Goal: Complete application form

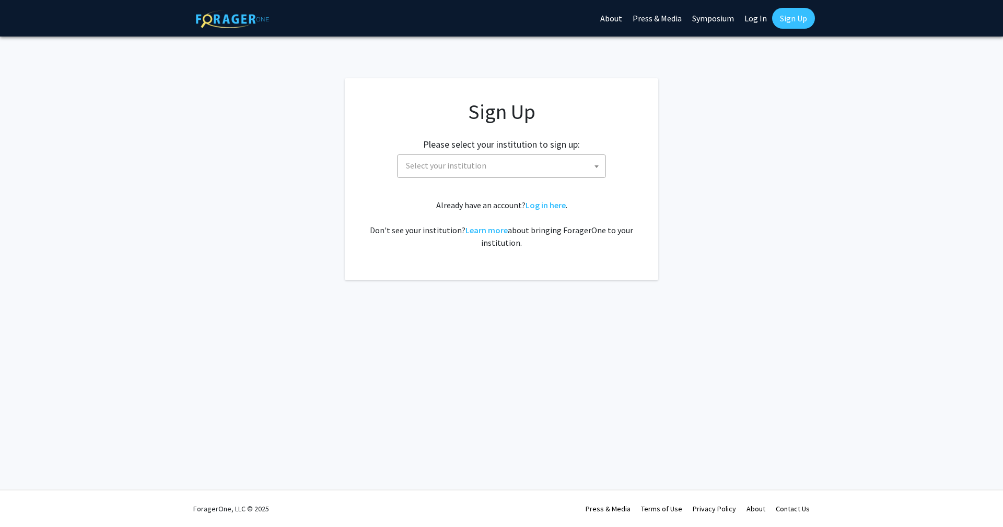
click at [487, 163] on span "Select your institution" at bounding box center [504, 165] width 204 height 21
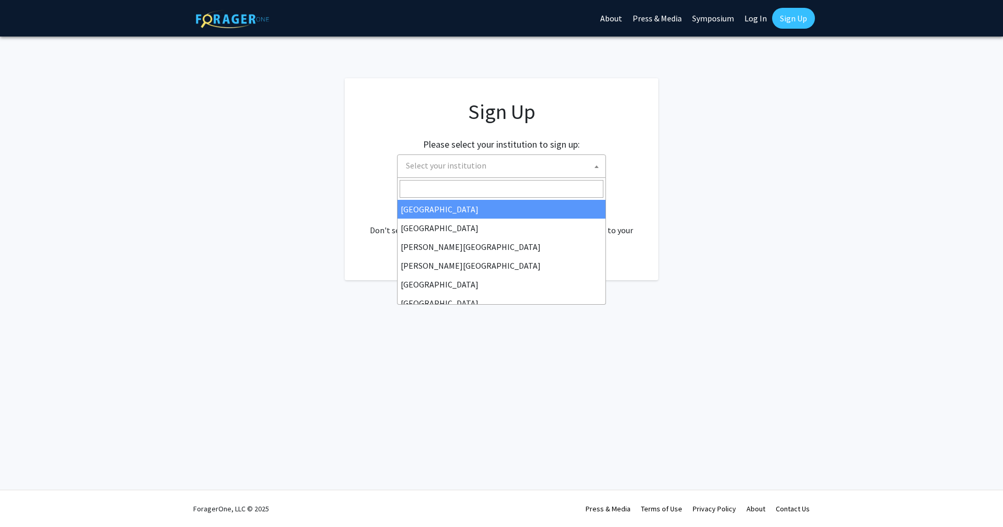
type input "j"
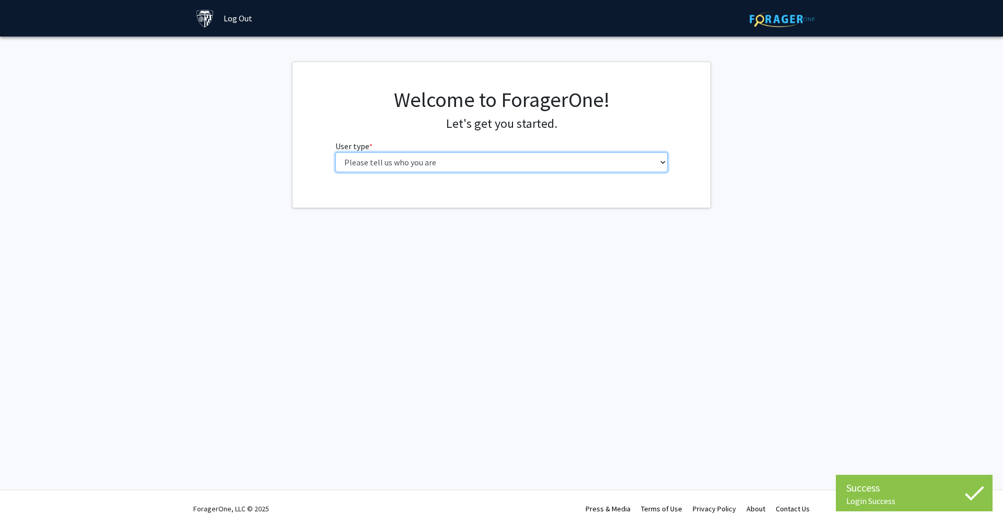
click at [335, 152] on select "Please tell us who you are Undergraduate Student Master's Student Doctoral Cand…" at bounding box center [501, 162] width 333 height 20
select select "2: masters"
click option "Master's Student" at bounding box center [0, 0] width 0 height 0
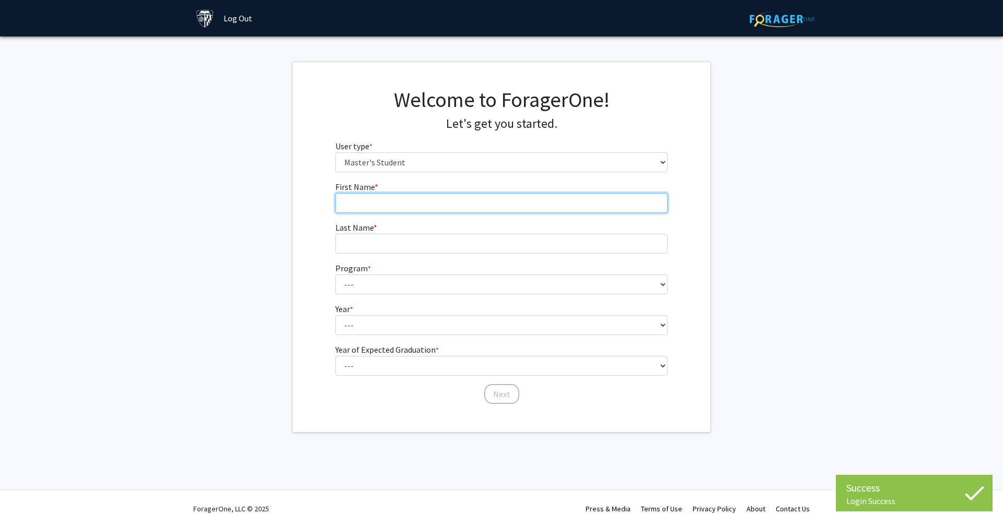
click at [467, 209] on input "First Name * required" at bounding box center [501, 203] width 333 height 20
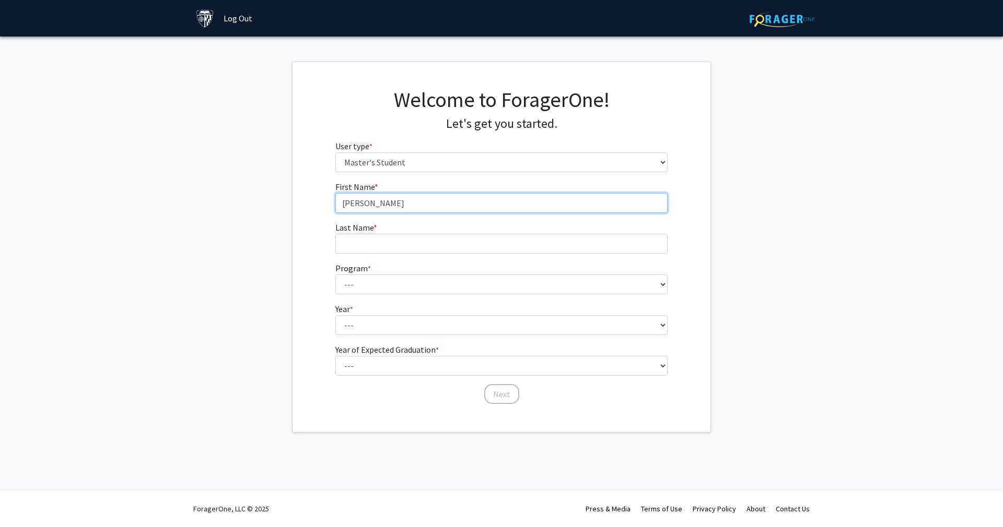
type input "[PERSON_NAME]"
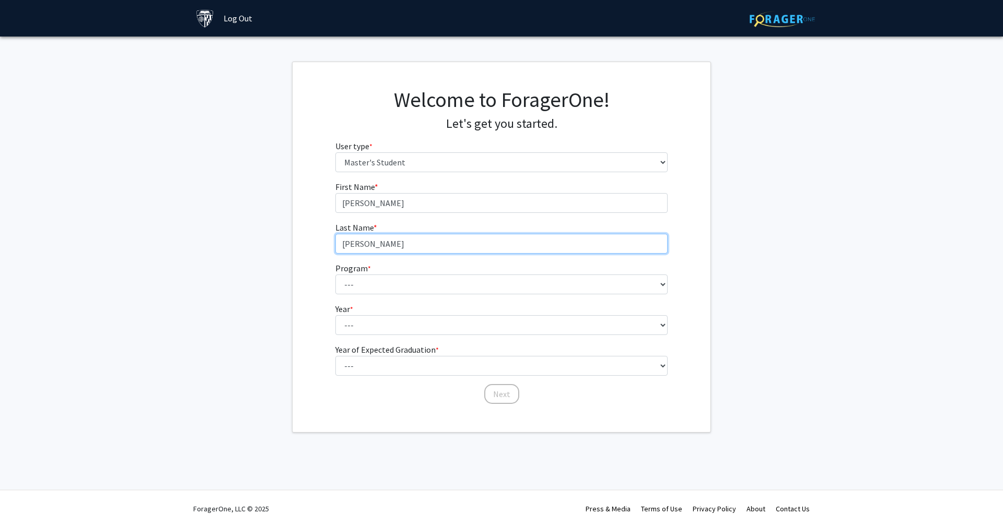
type input "[PERSON_NAME]"
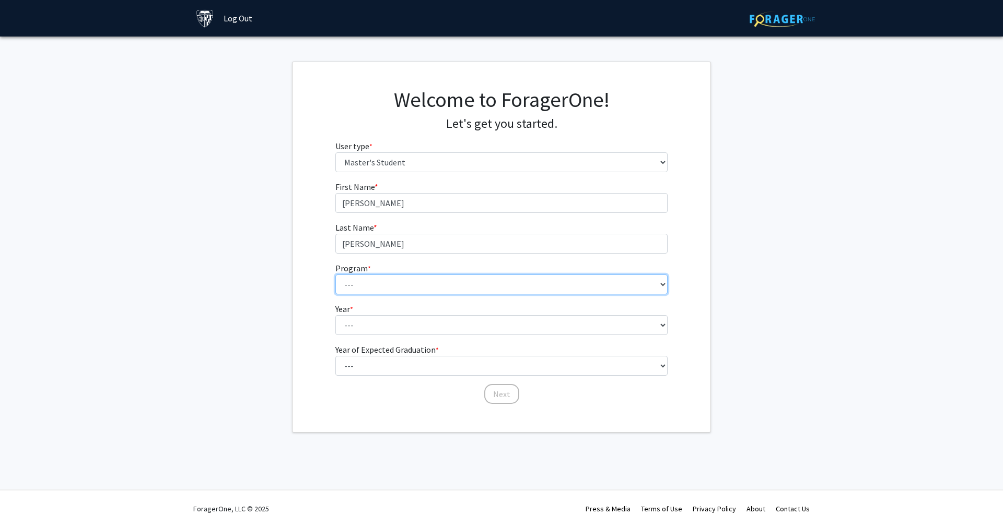
click at [335, 275] on select "--- Anatomy Education Applied and Computational Mathematics Applied Biomedical …" at bounding box center [501, 285] width 333 height 20
select select "2: 2"
click option "Applied and Computational Mathematics" at bounding box center [0, 0] width 0 height 0
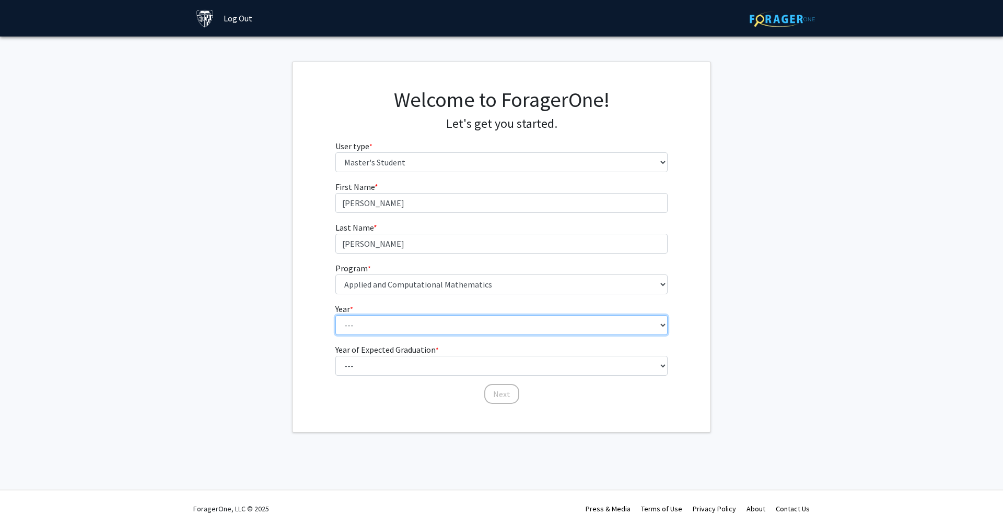
click at [335, 315] on select "--- First Year Second Year" at bounding box center [501, 325] width 333 height 20
select select "1: first_year"
click option "First Year" at bounding box center [0, 0] width 0 height 0
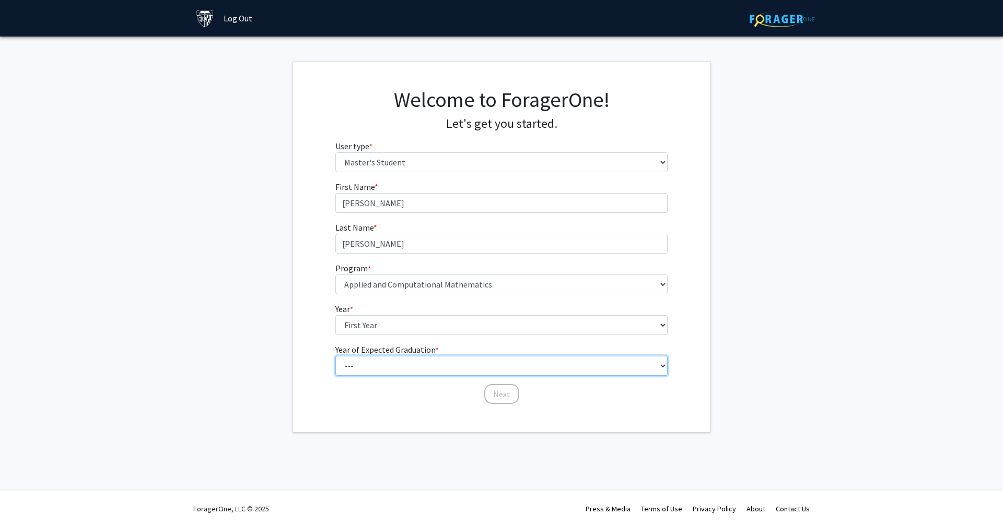
click at [335, 356] on select "--- 2025 2026 2027 2028 2029 2030 2031 2032 2033 2034" at bounding box center [501, 366] width 333 height 20
select select "5: 2029"
click option "2029" at bounding box center [0, 0] width 0 height 0
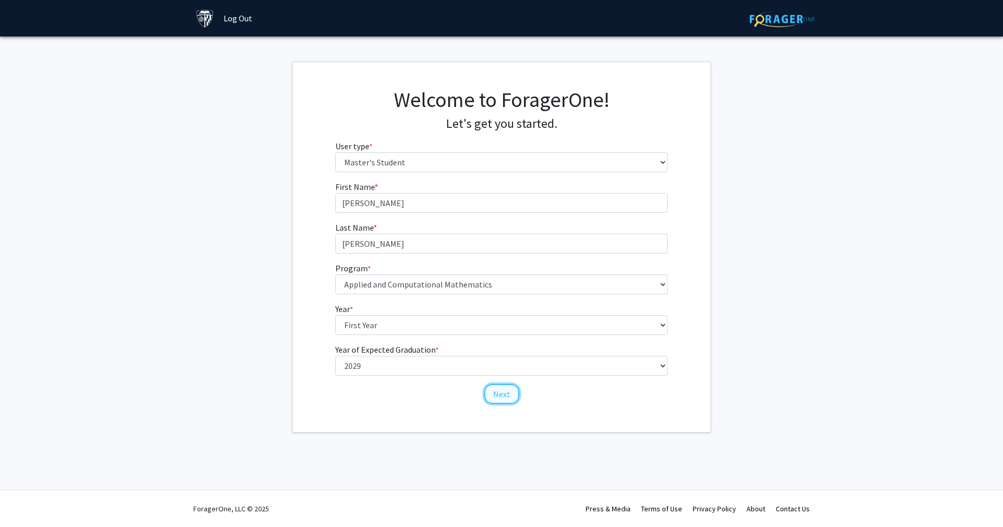
click at [512, 398] on button "Next" at bounding box center [501, 394] width 35 height 20
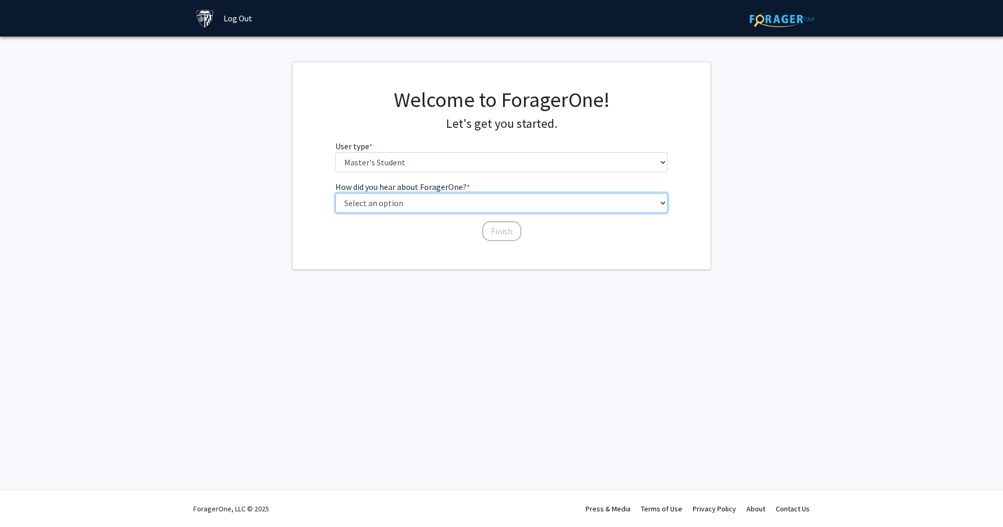
click at [335, 193] on select "Select an option Peer/student recommendation Faculty/staff recommendation Unive…" at bounding box center [501, 203] width 333 height 20
select select "3: university_website"
click option "University website" at bounding box center [0, 0] width 0 height 0
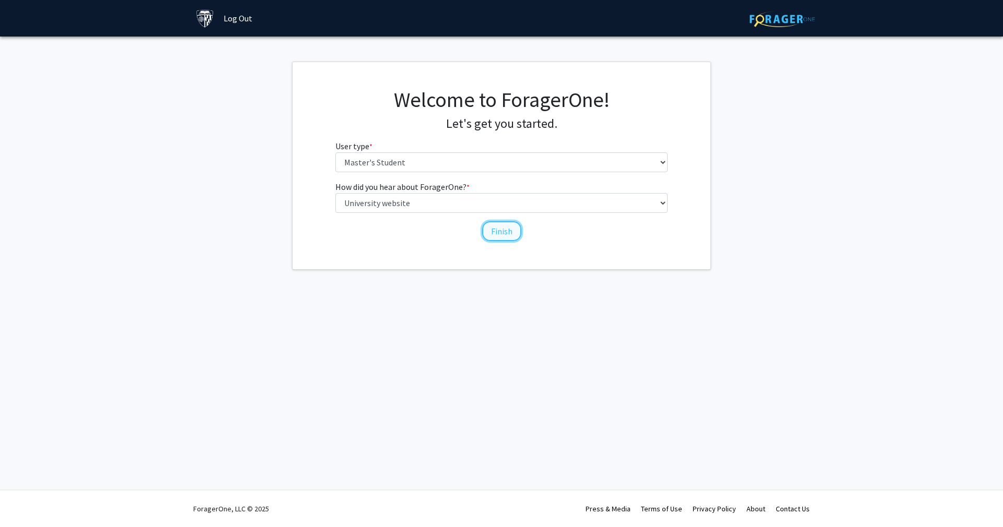
click at [493, 234] on button "Finish" at bounding box center [501, 231] width 39 height 20
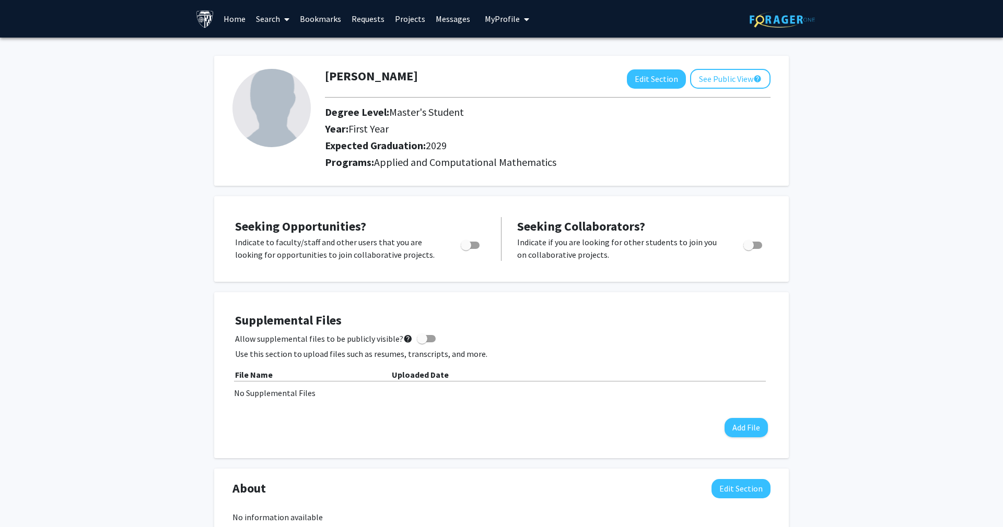
click at [474, 242] on span "Toggle" at bounding box center [470, 245] width 19 height 7
click at [466, 249] on input "Are you actively seeking opportunities?" at bounding box center [465, 249] width 1 height 1
checkbox input "true"
click at [218, 24] on link "Home" at bounding box center [234, 19] width 32 height 37
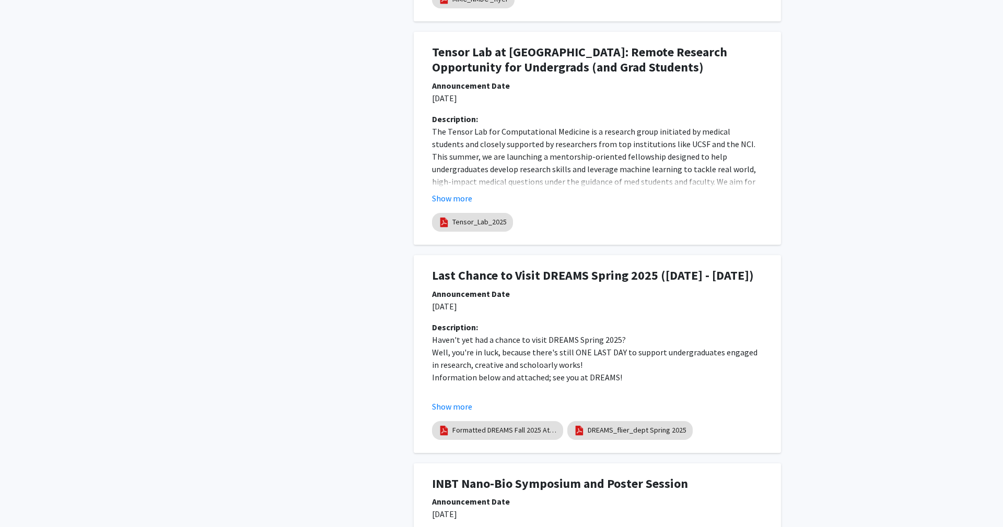
scroll to position [1012, 0]
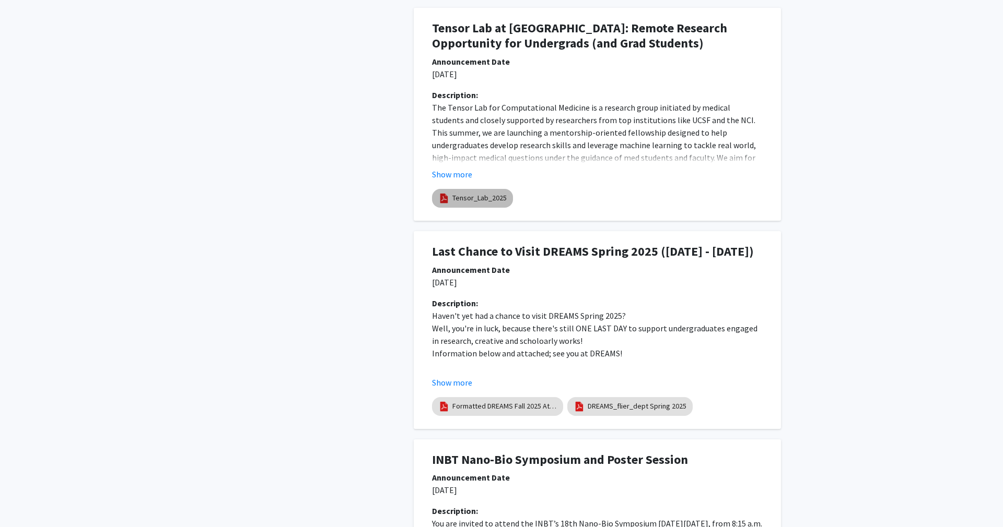
click at [462, 199] on link "Tensor_Lab_2025" at bounding box center [479, 198] width 54 height 11
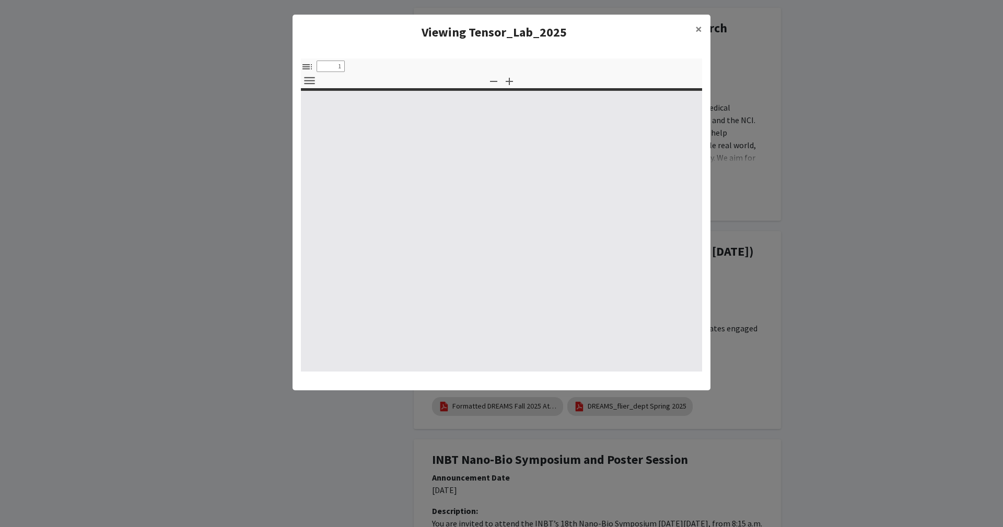
type input "0"
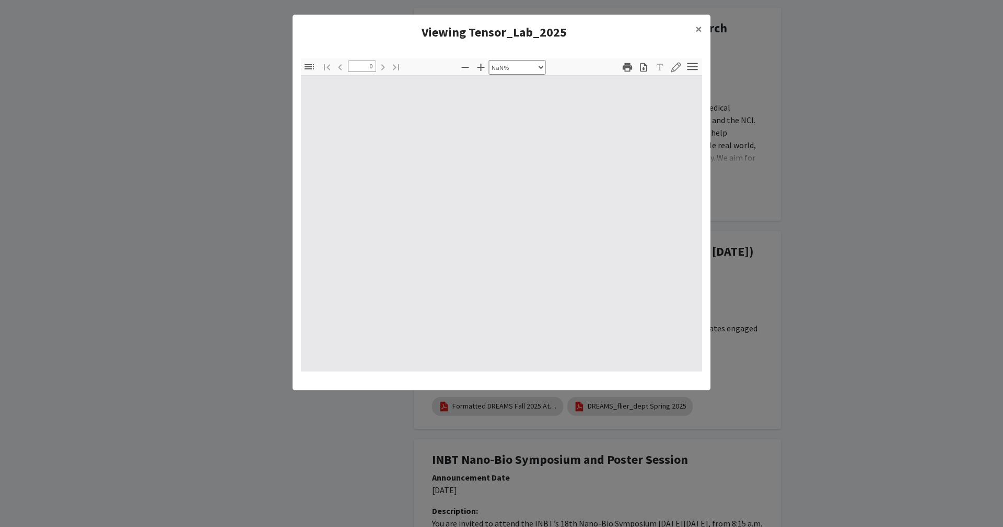
select select "auto"
type input "1"
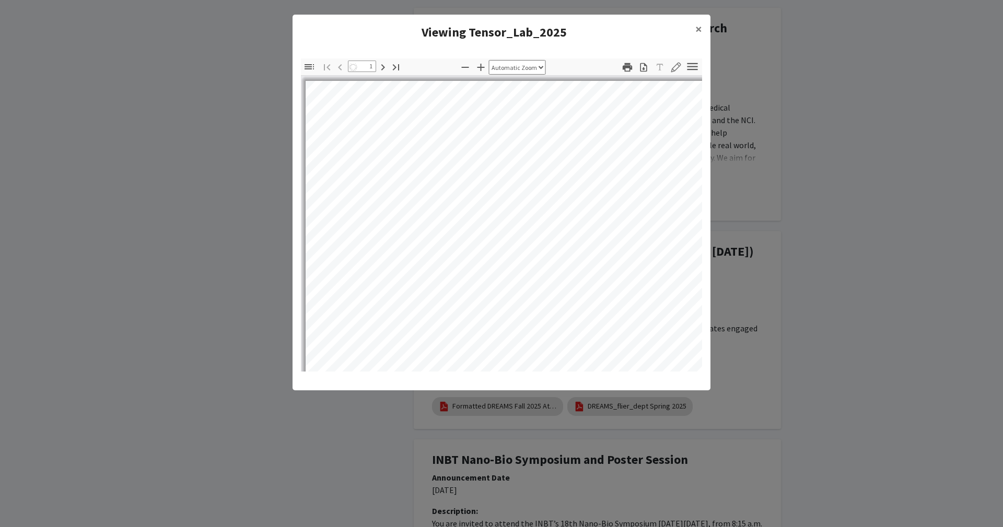
select select "auto"
click at [696, 31] on span "×" at bounding box center [698, 29] width 7 height 16
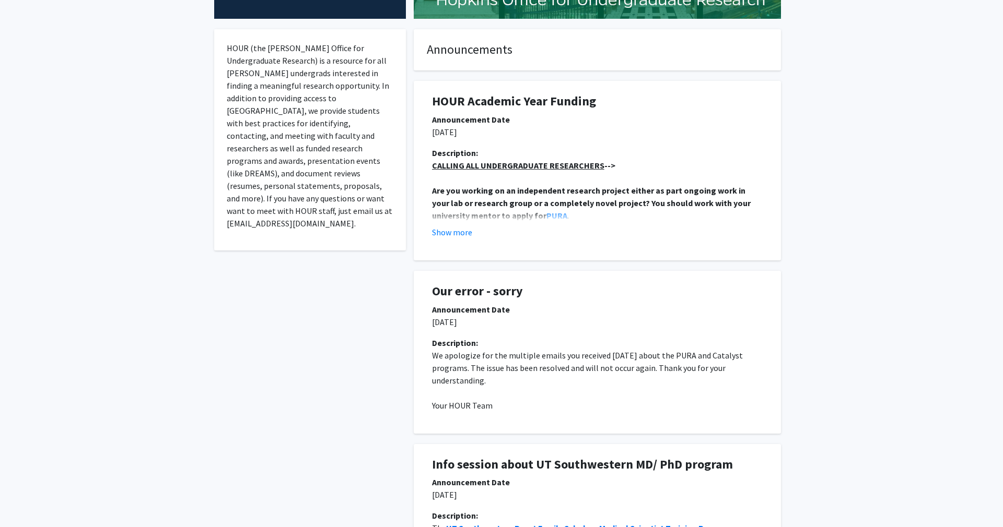
scroll to position [179, 0]
